Goal: Information Seeking & Learning: Learn about a topic

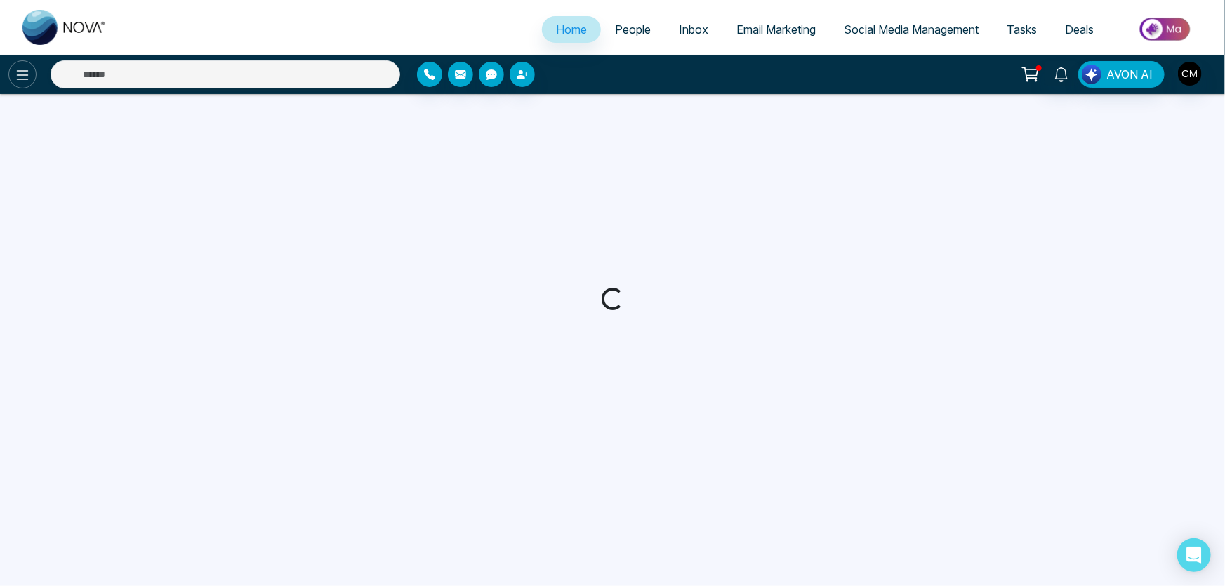
select select "*"
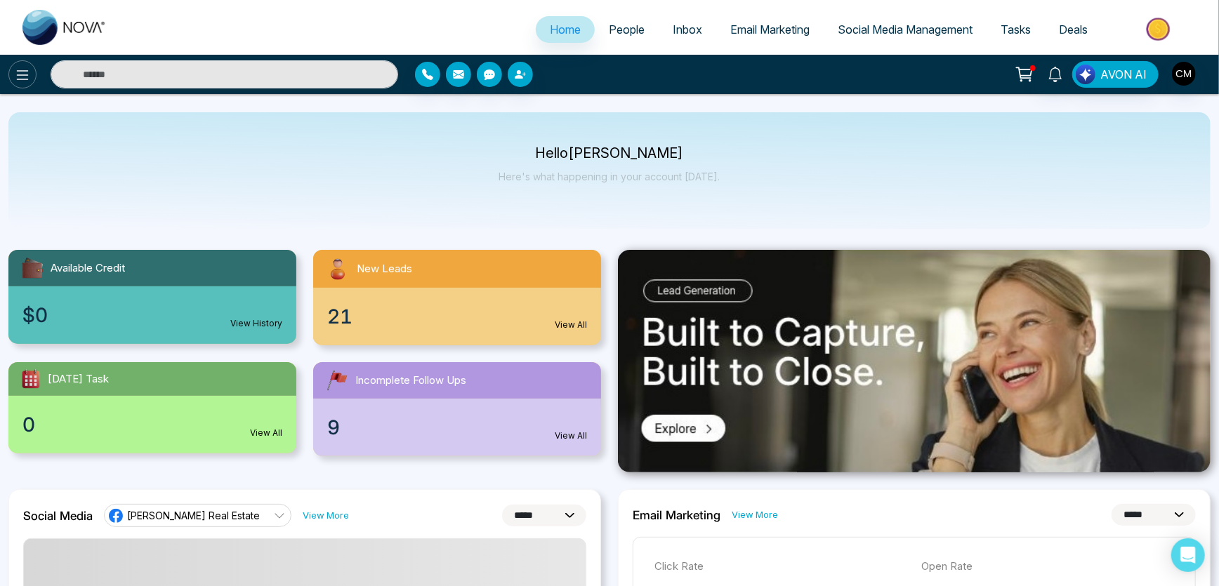
click at [28, 64] on button at bounding box center [22, 74] width 28 height 28
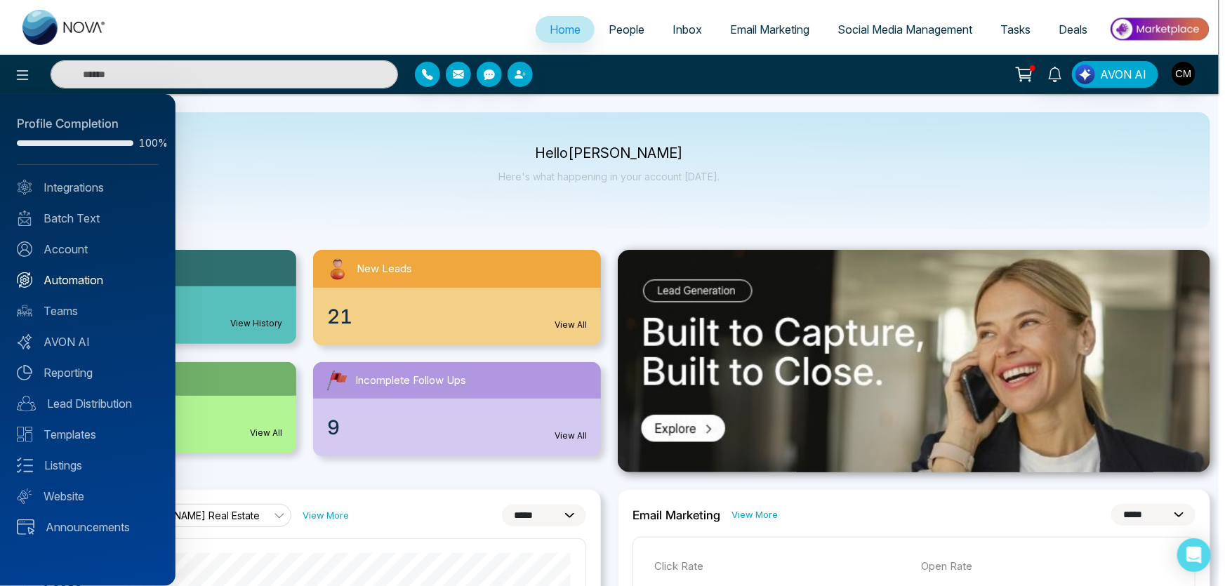
click at [69, 275] on link "Automation" at bounding box center [88, 280] width 142 height 17
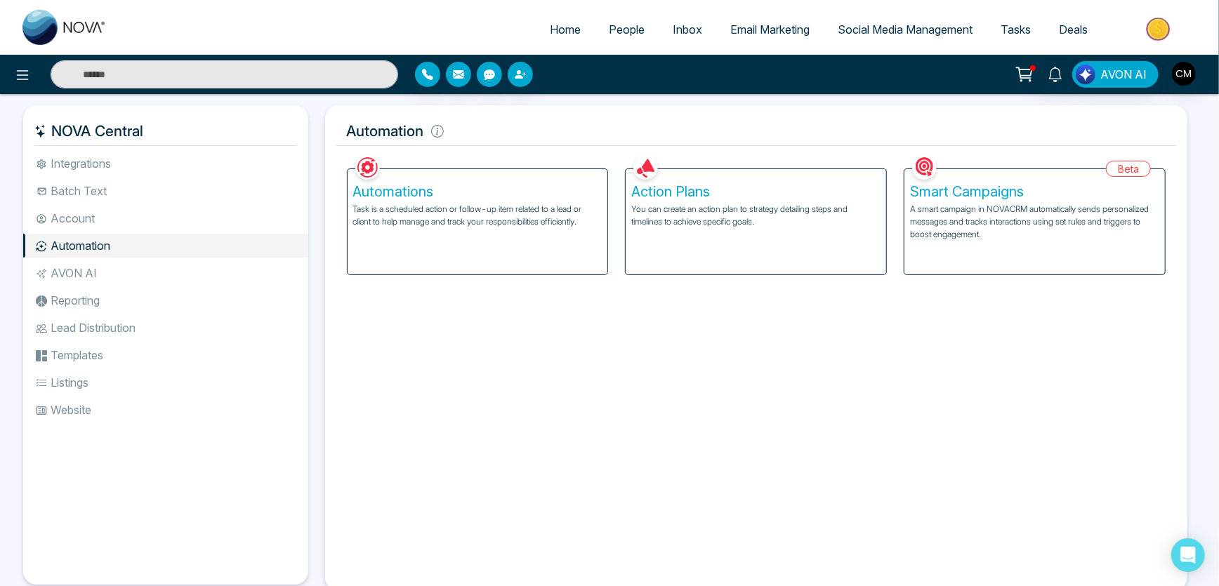
click at [972, 204] on p "A smart campaign in NOVACRM automatically sends personalized messages and track…" at bounding box center [1034, 222] width 249 height 38
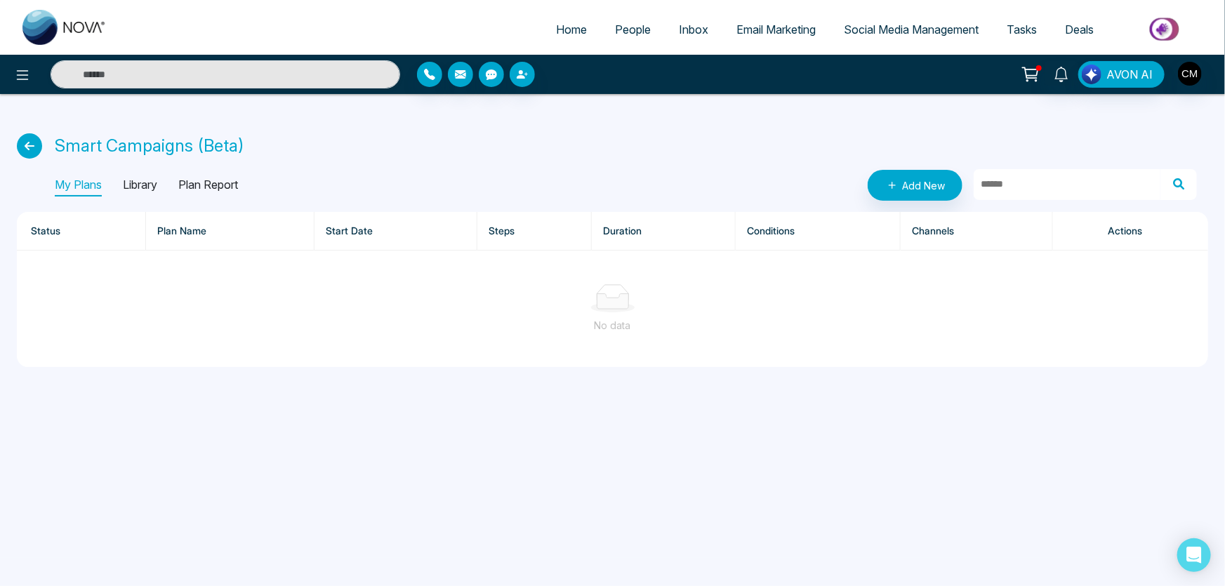
click at [157, 183] on p "Library" at bounding box center [140, 185] width 34 height 22
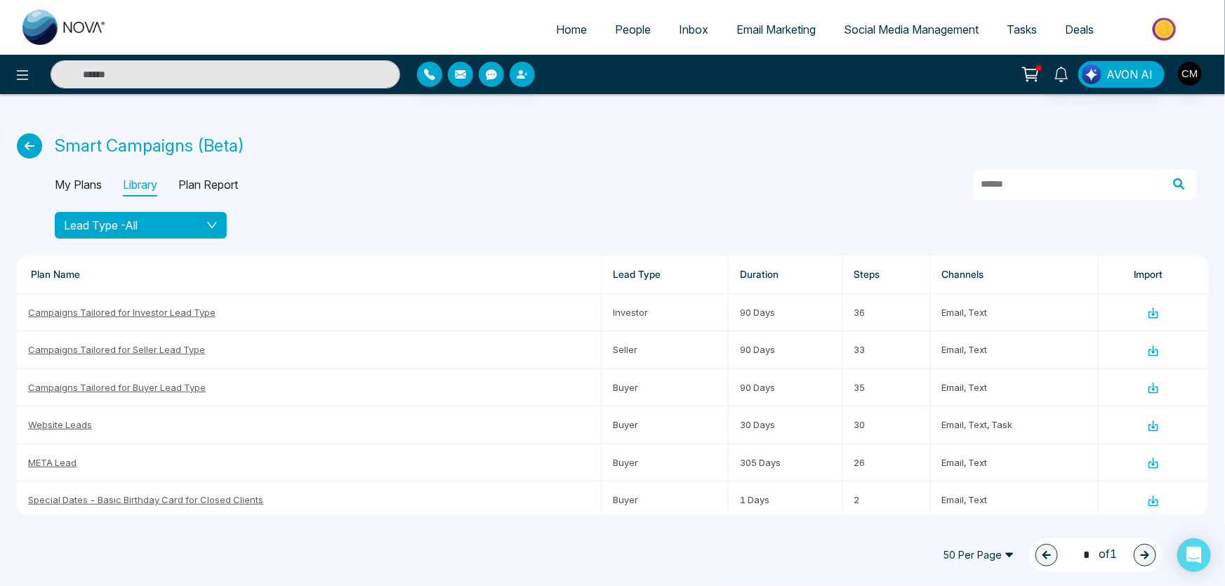
drag, startPoint x: 203, startPoint y: 225, endPoint x: 204, endPoint y: 232, distance: 7.1
click at [204, 232] on div "Lead Type - All" at bounding box center [141, 225] width 154 height 17
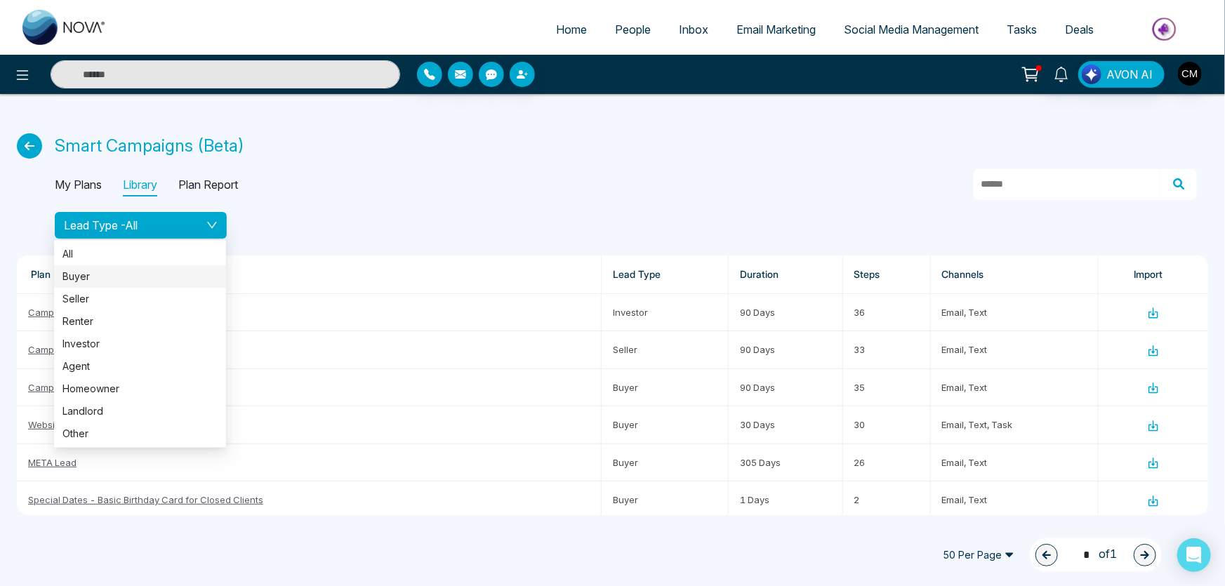
click at [101, 273] on span "Buyer" at bounding box center [139, 276] width 155 height 15
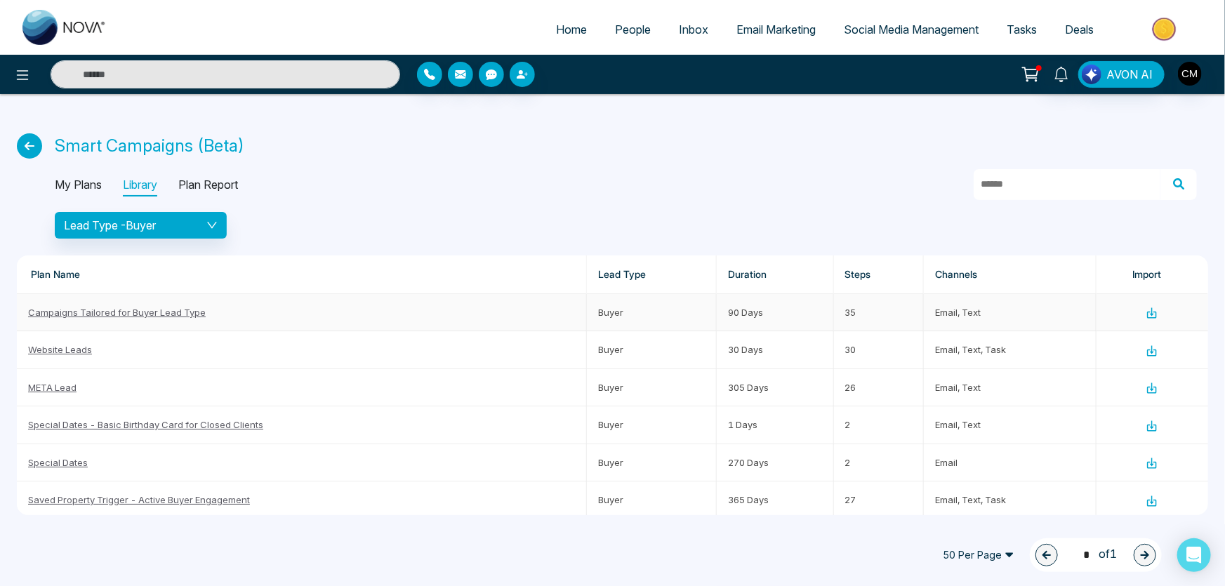
click at [93, 316] on link "Campaigns Tailored for Buyer Lead Type" at bounding box center [117, 312] width 178 height 11
